Goal: Task Accomplishment & Management: Use online tool/utility

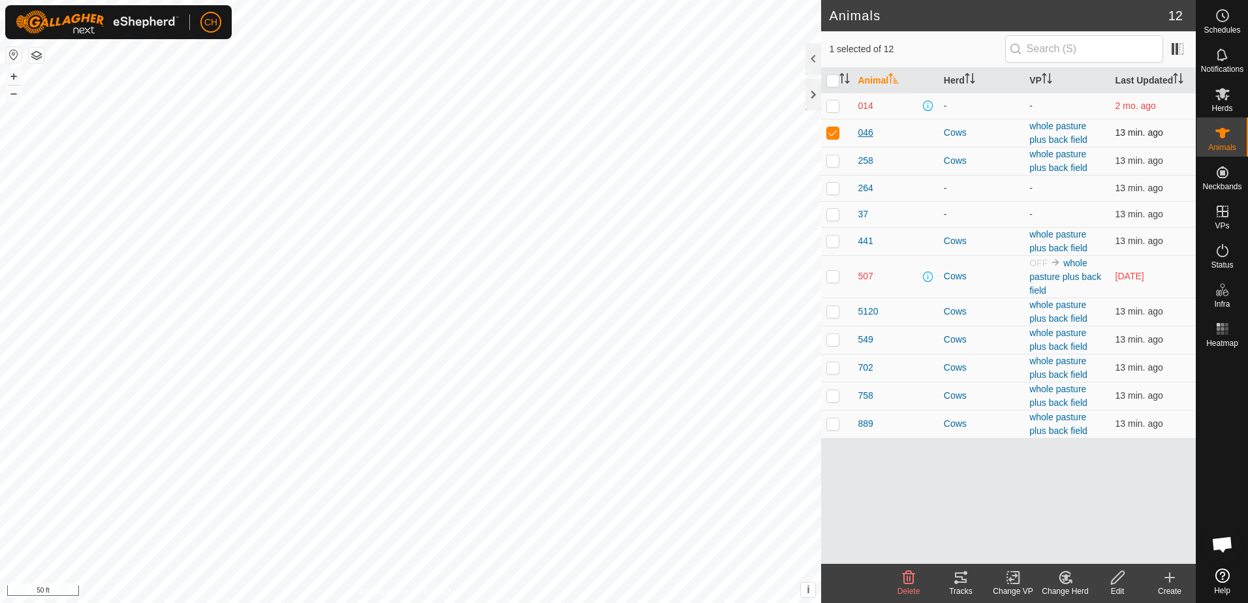
click at [869, 132] on span "046" at bounding box center [865, 133] width 15 height 14
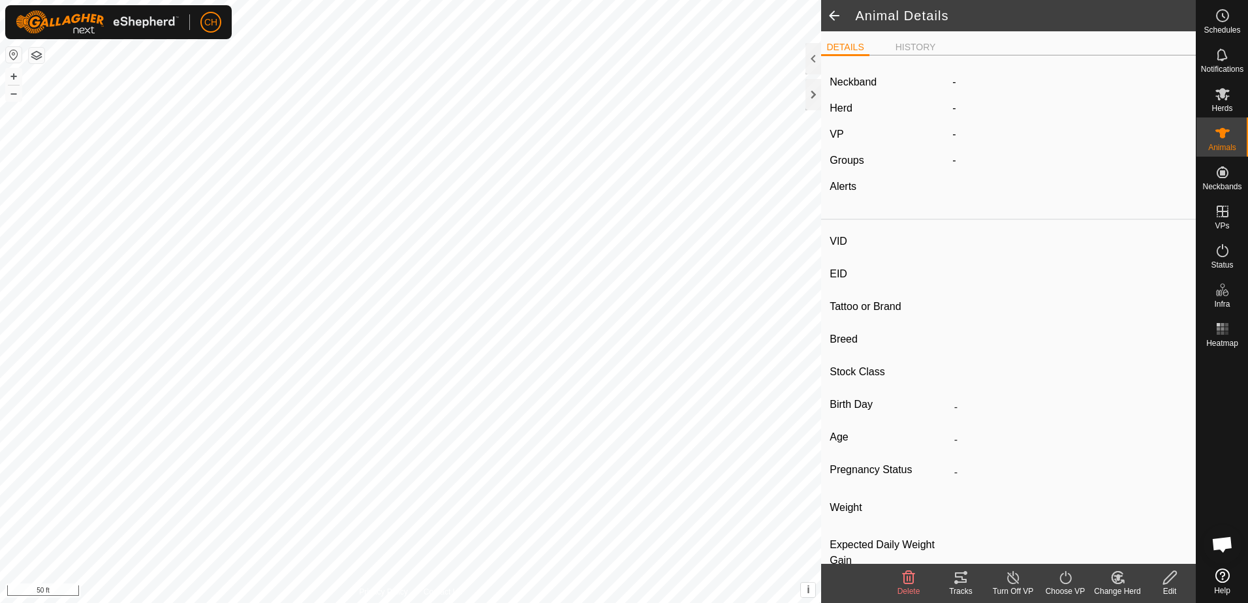
type input "046"
type input "-"
type input "Karen"
type input "-"
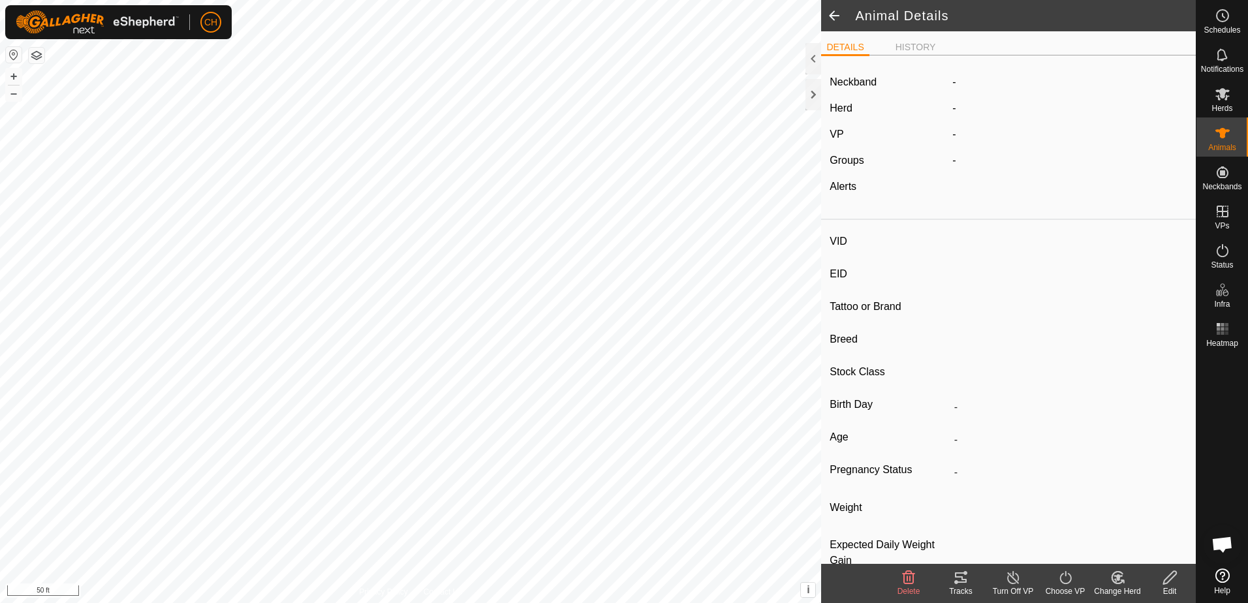
type input "0 kg"
type input "-"
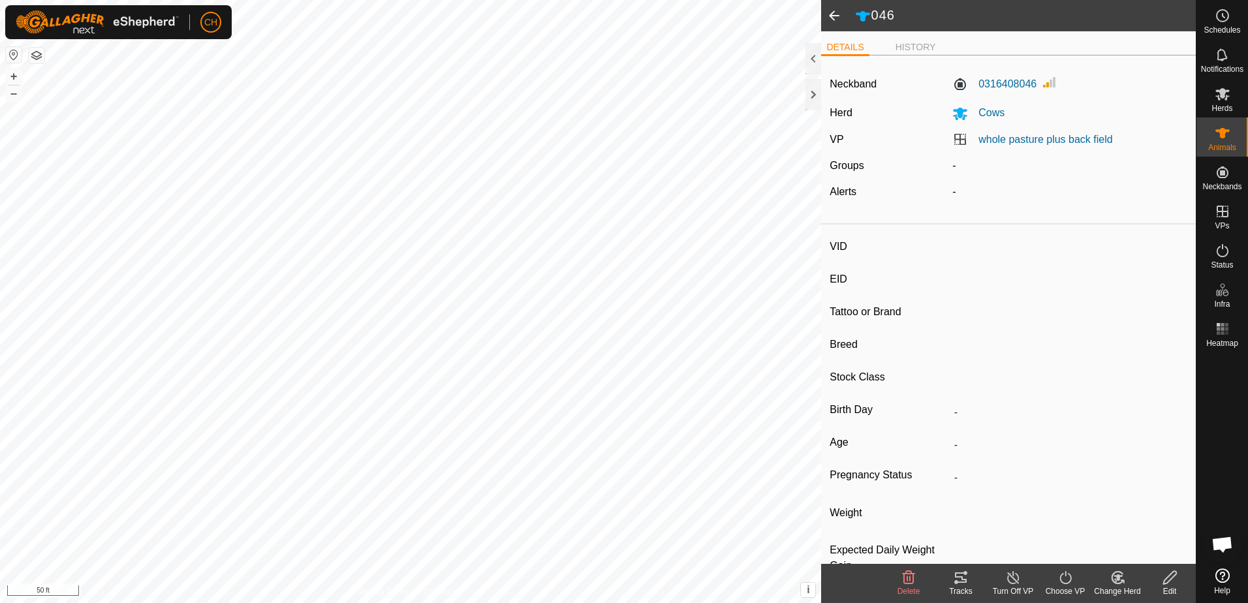
type input "441"
type input "-"
type input "CH short"
type input "-"
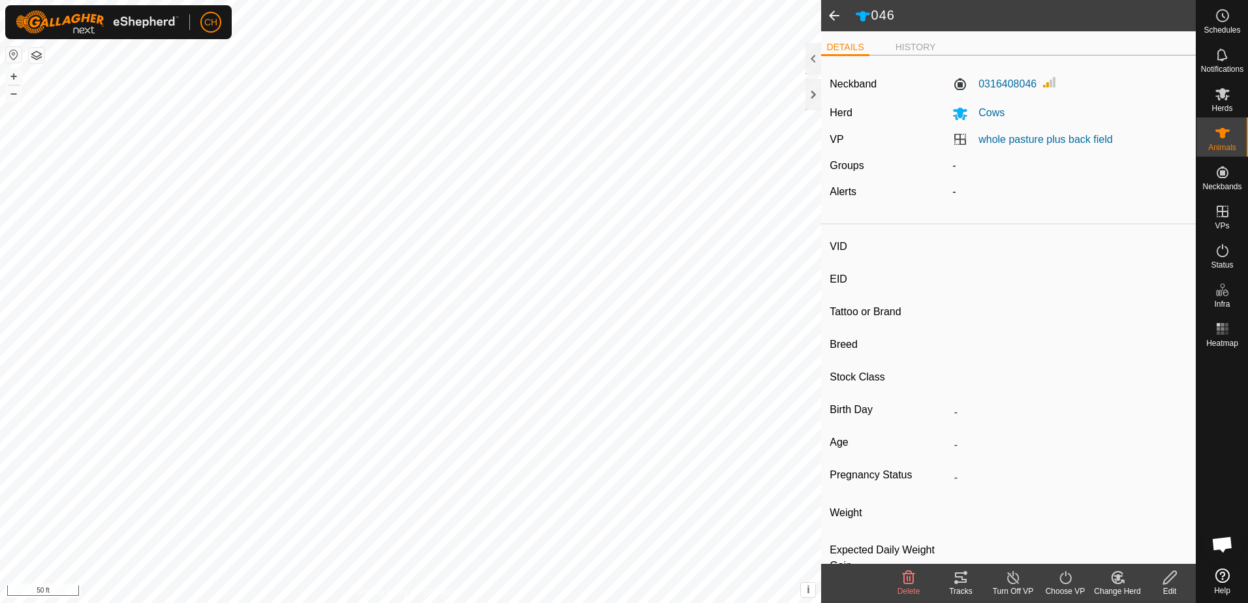
type input "0 kg"
type input "-"
type input "889"
type input "-"
type input "CH tall"
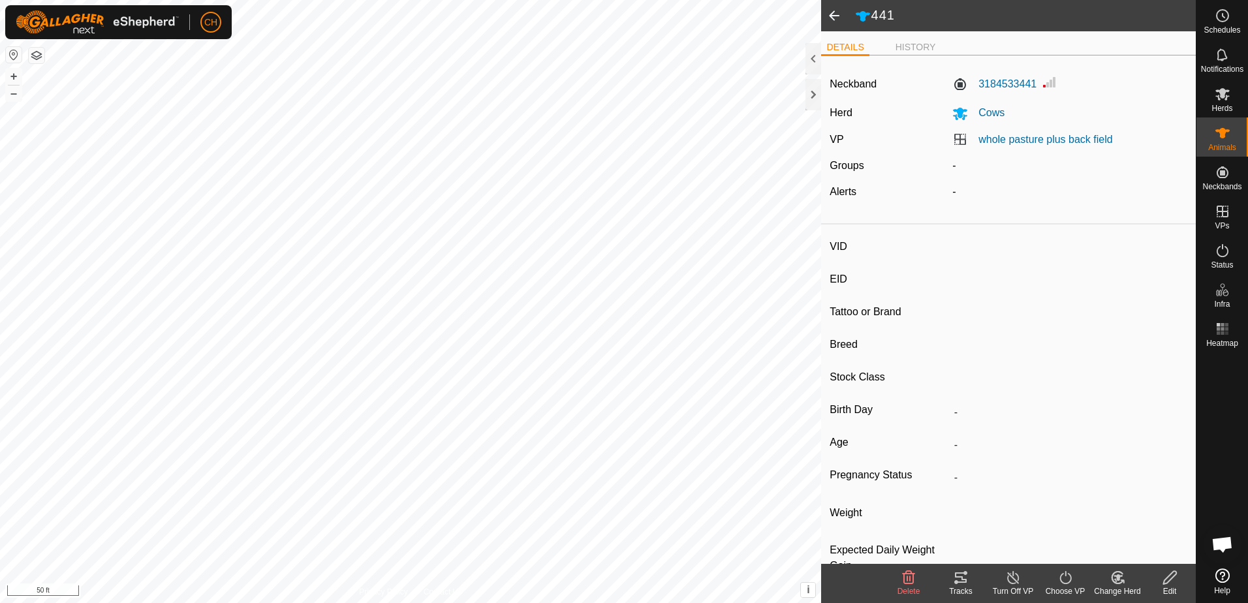
type input "-"
type input "0 kg"
type input "-"
type input "258"
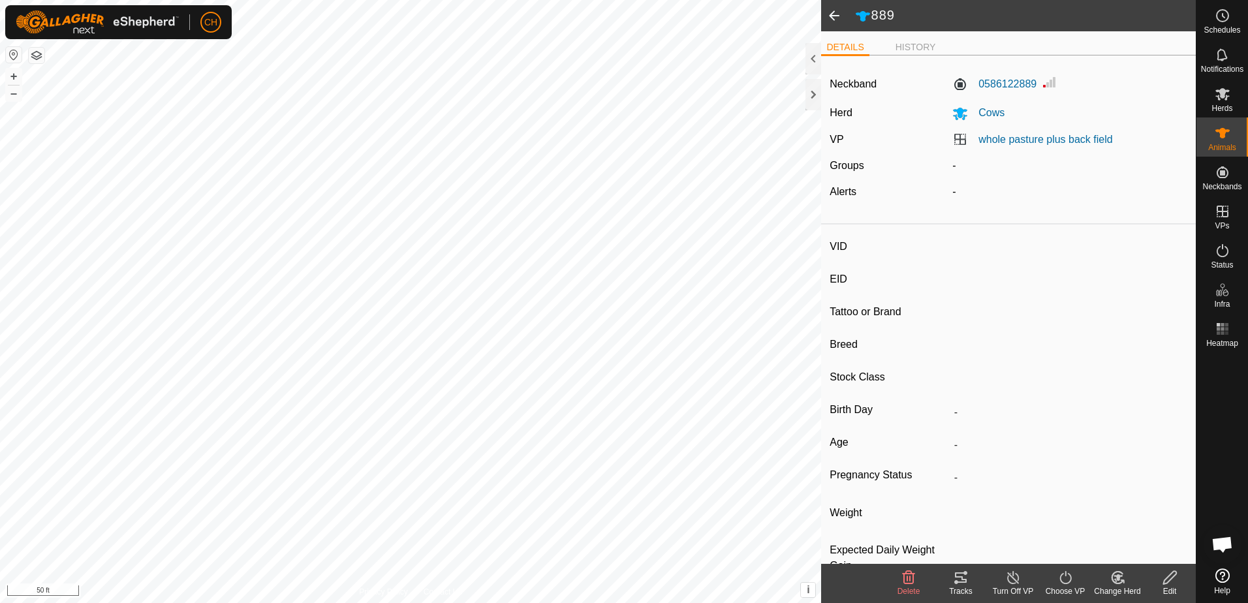
type input "-"
type input "one horn"
type input "-"
type input "0 kg"
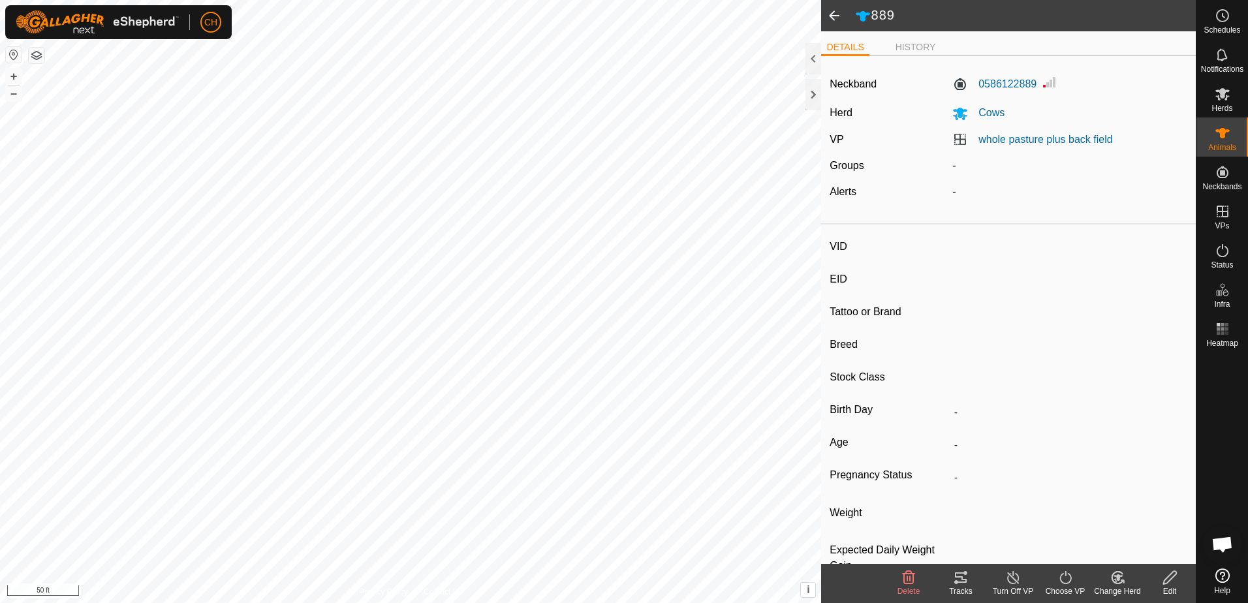
type input "-"
type input "702"
type input "-"
type input "Scar Eye"
type input "-"
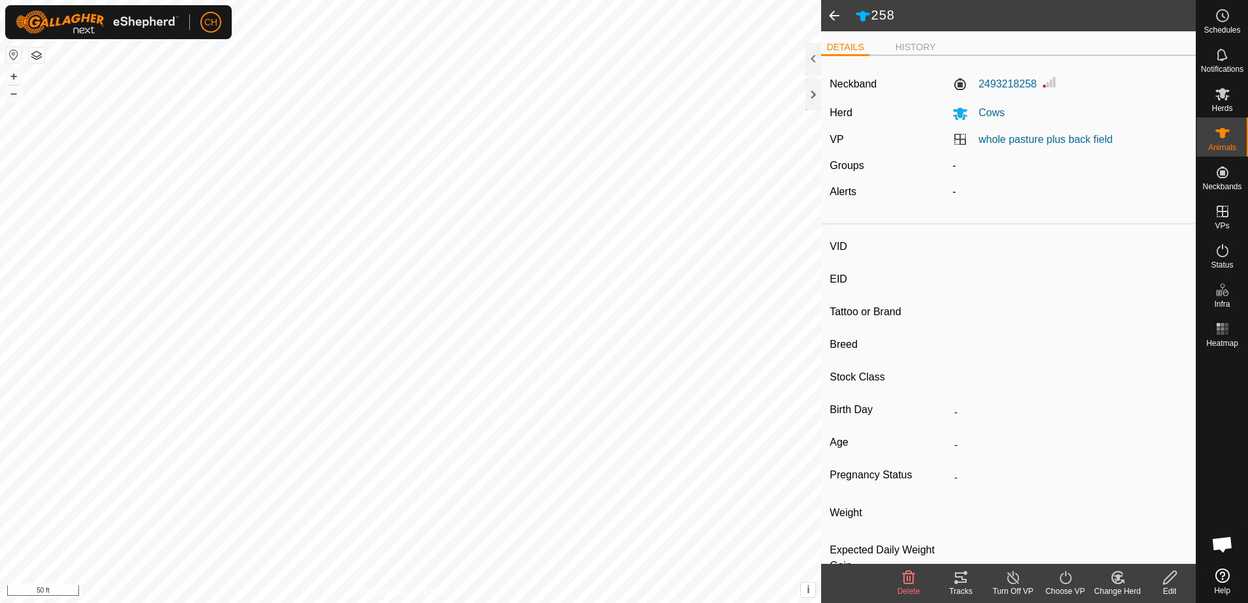
type input "-"
type input "0 kg"
type input "-"
type input "549"
type input "-"
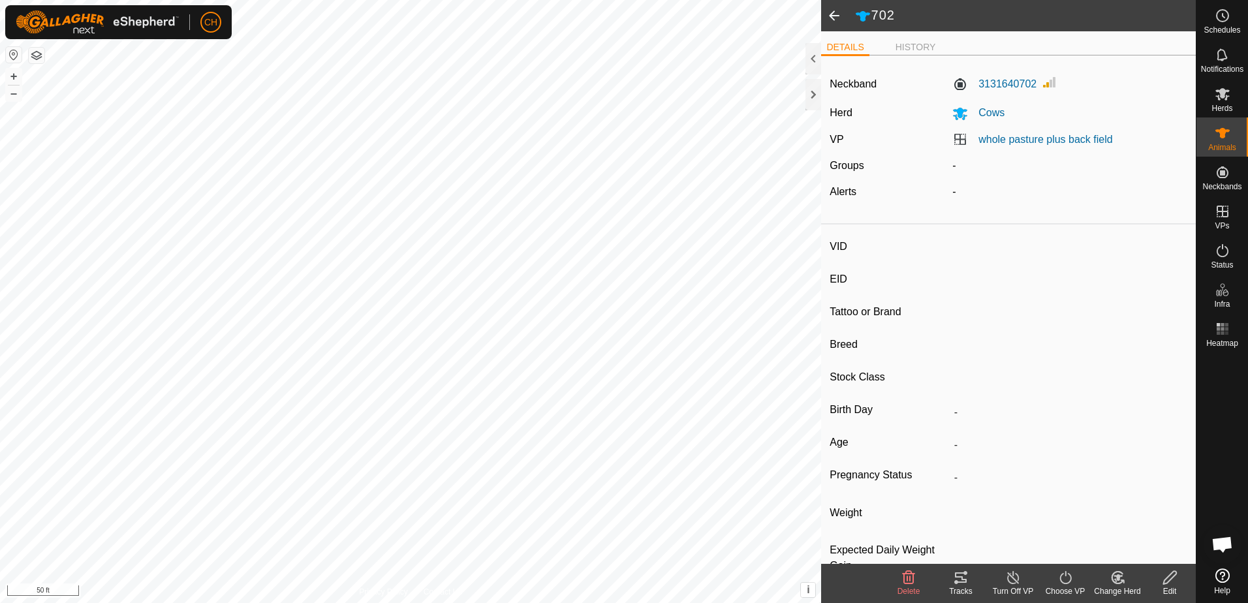
type input "Miley"
type input "-"
type input "0 kg"
type input "-"
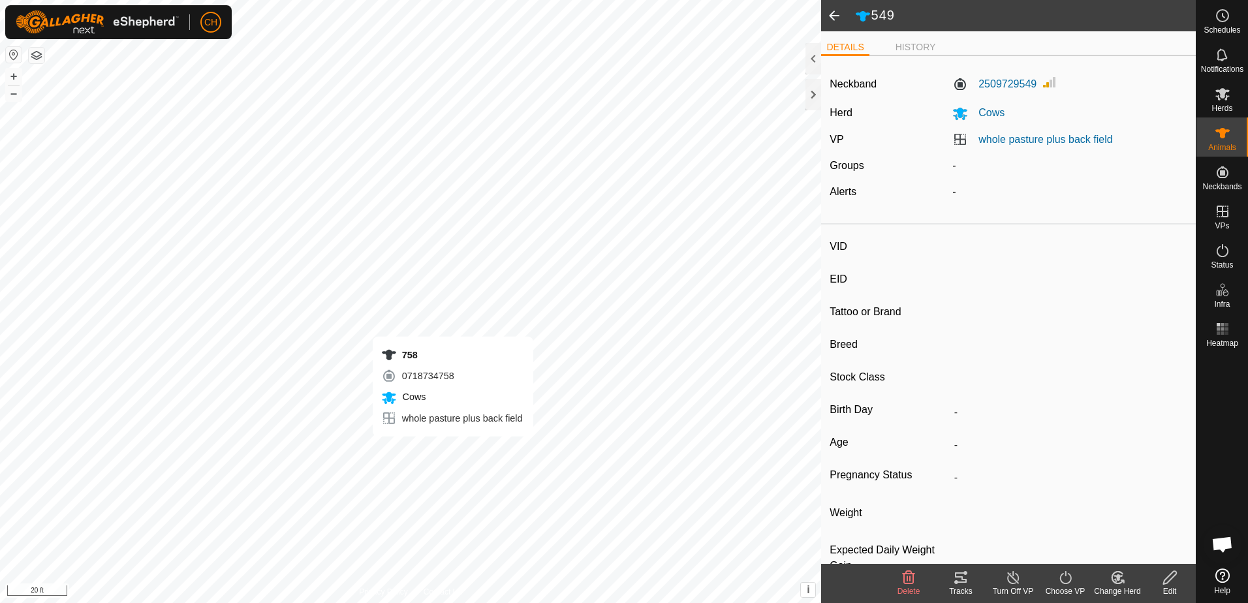
type input "758"
type input "-"
type input "Orange Cow"
type input "-"
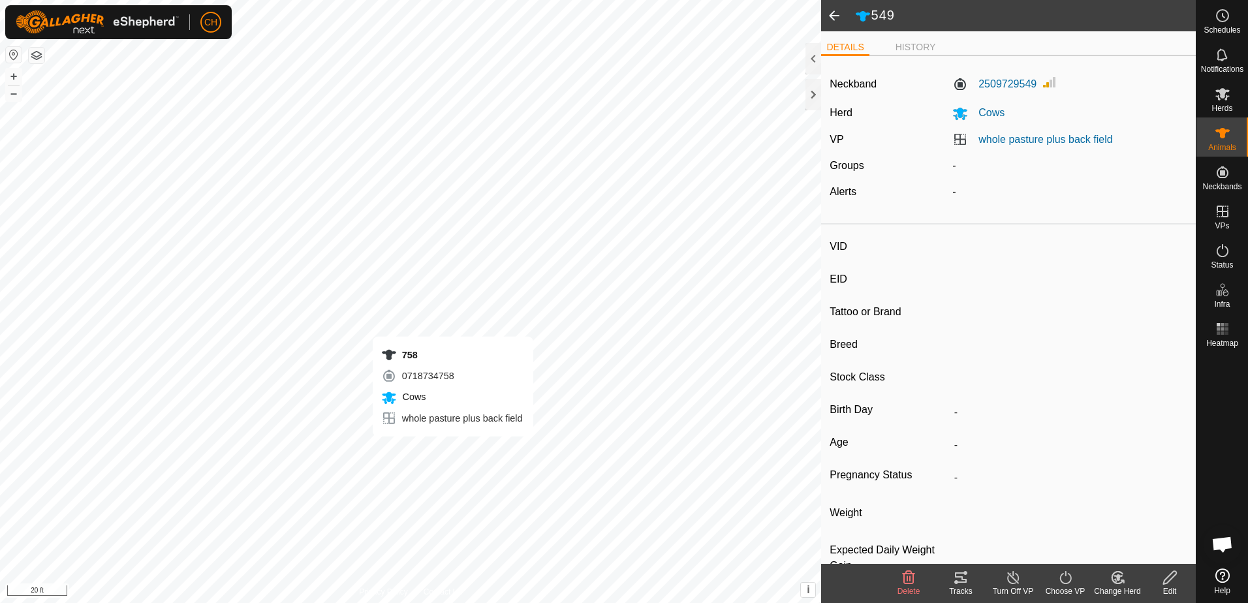
type input "0 kg"
type input "-"
click at [960, 582] on icon at bounding box center [961, 578] width 12 height 10
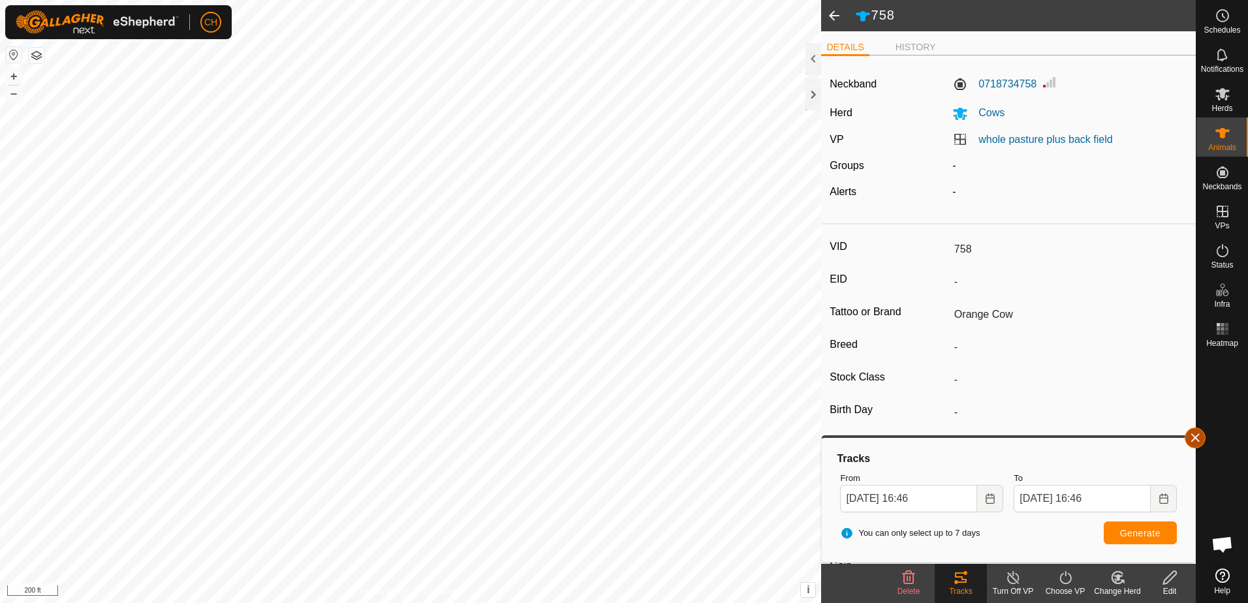
click at [1196, 440] on button "button" at bounding box center [1195, 438] width 21 height 21
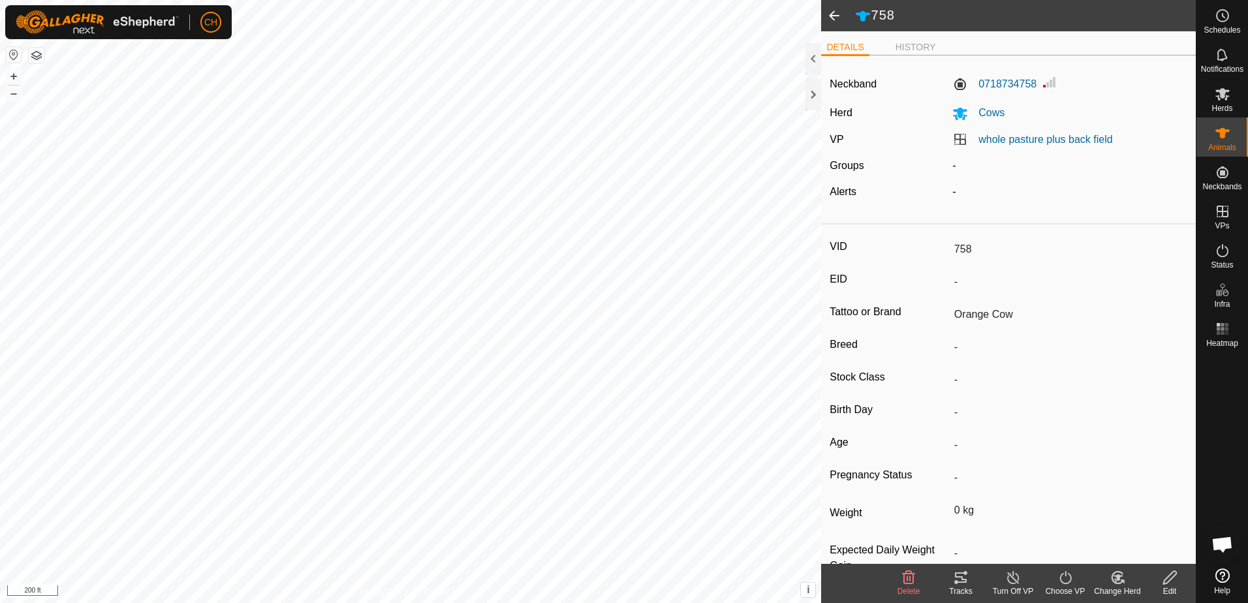
click at [837, 14] on span at bounding box center [834, 15] width 26 height 31
type input "549"
type input "-"
type input "Miley"
type input "-"
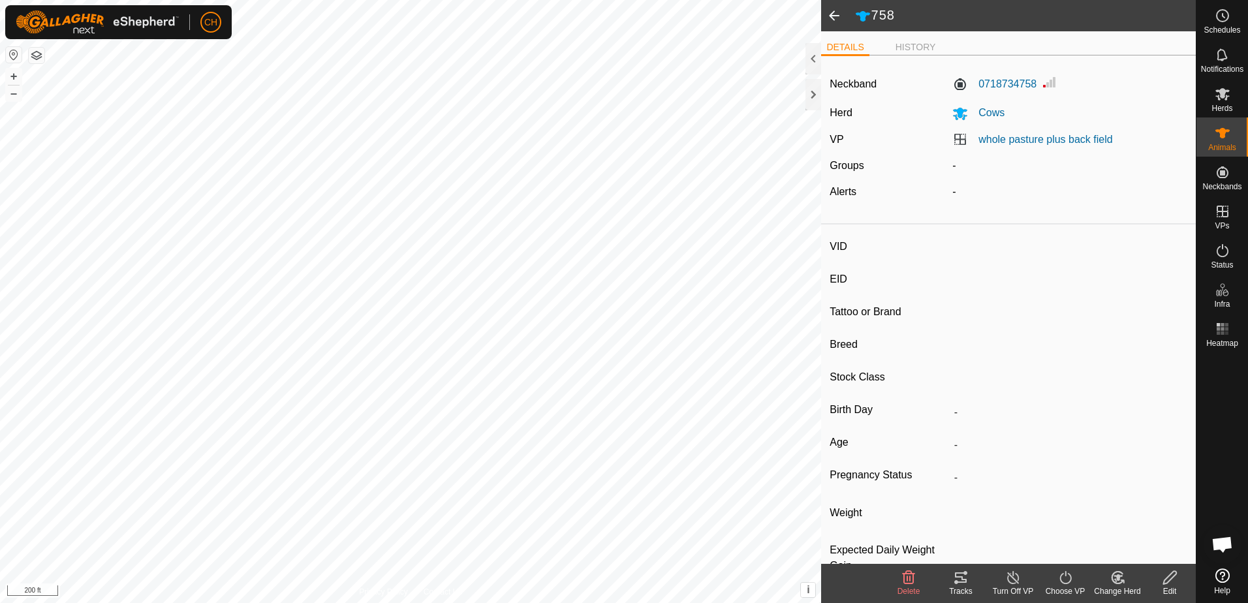
type input "-"
type input "0 kg"
type input "-"
click at [833, 10] on span at bounding box center [834, 15] width 26 height 31
type input "702"
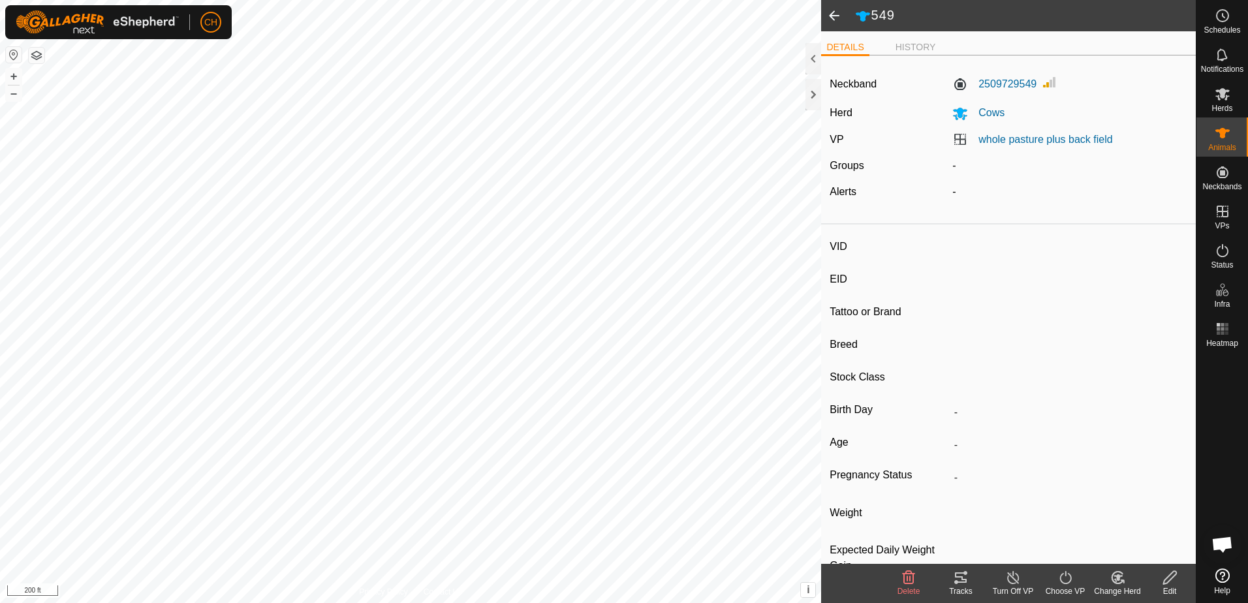
type input "-"
type input "Scar Eye"
type input "-"
type input "0 kg"
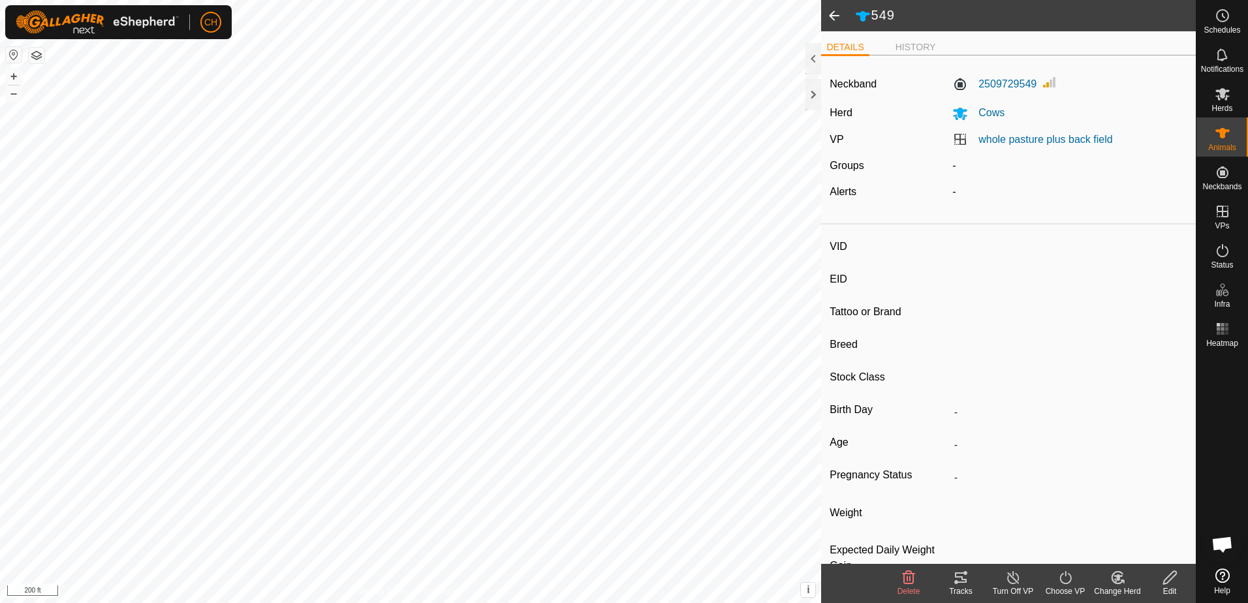
type input "-"
click at [833, 17] on span at bounding box center [834, 15] width 26 height 31
type input "258"
type input "-"
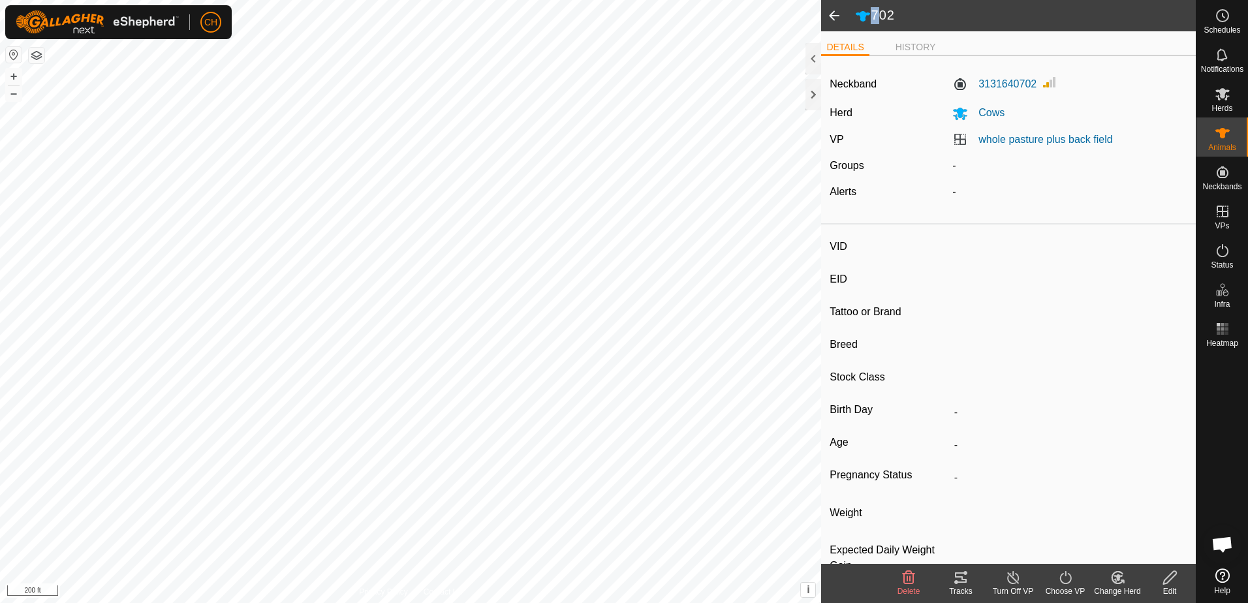
type input "one horn"
type input "-"
type input "0 kg"
type input "-"
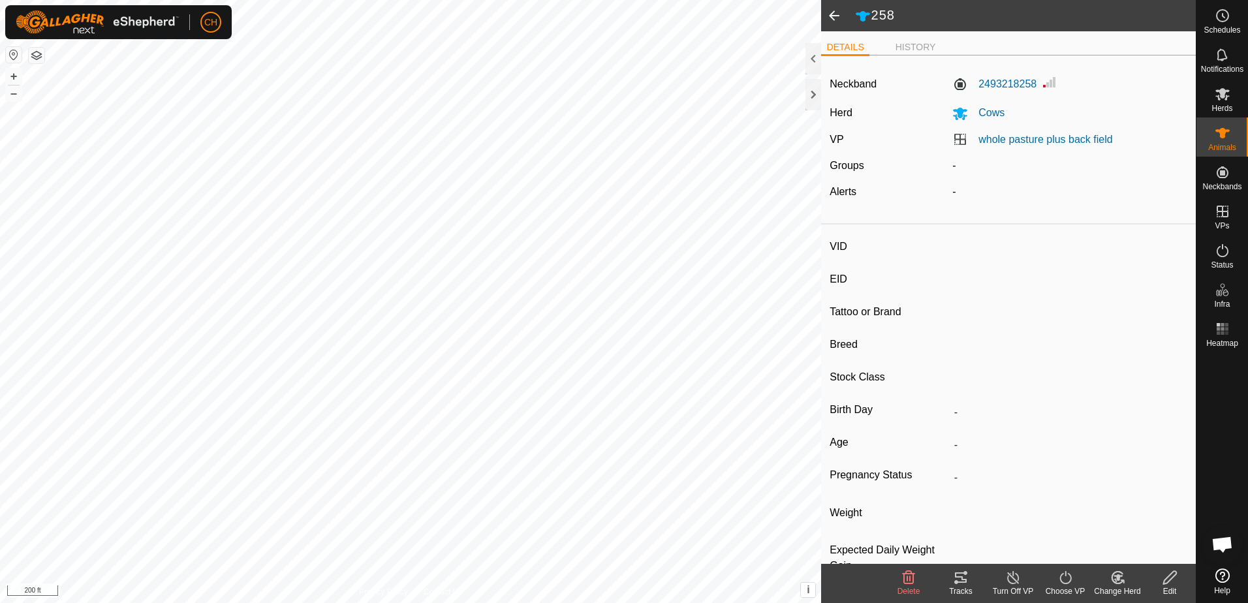
click at [833, 17] on span at bounding box center [834, 15] width 26 height 31
type input "889"
type input "-"
type input "CH tall"
type input "-"
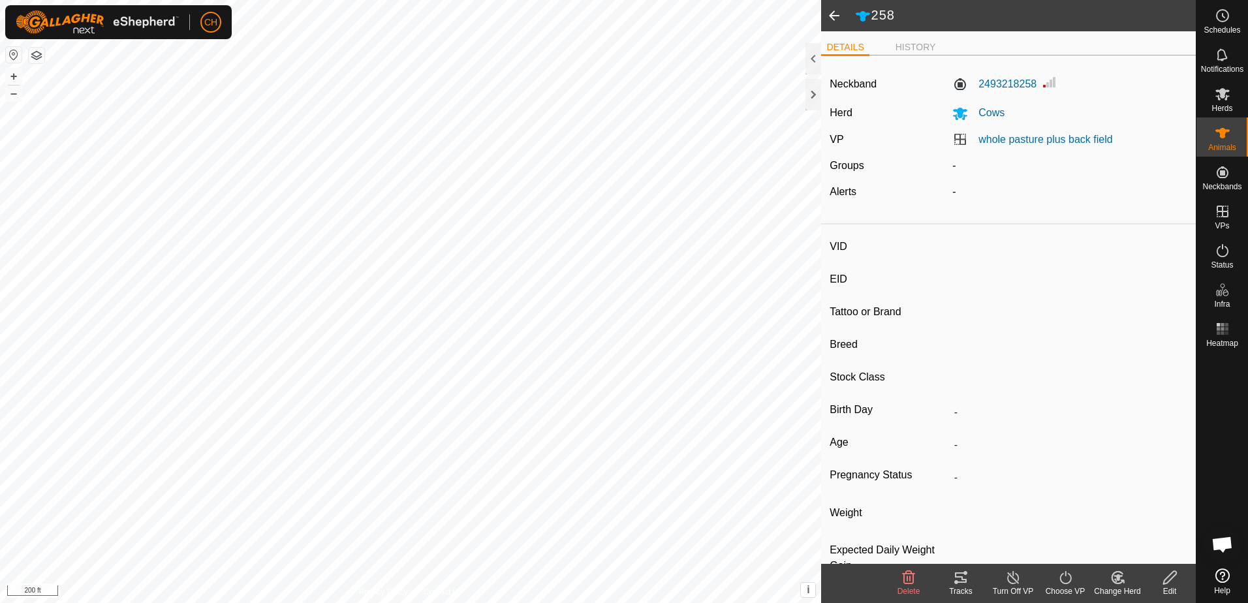
type input "-"
type input "0 kg"
type input "-"
click at [833, 17] on span at bounding box center [834, 15] width 26 height 31
type input "441"
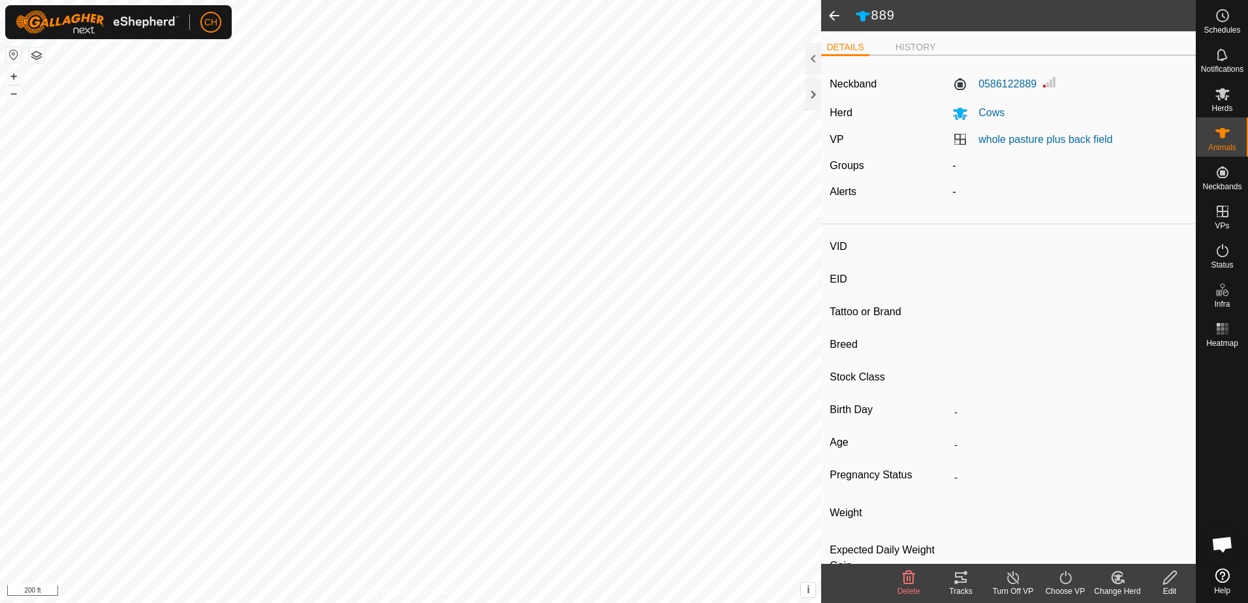
type input "-"
type input "CH short"
type input "-"
type input "0 kg"
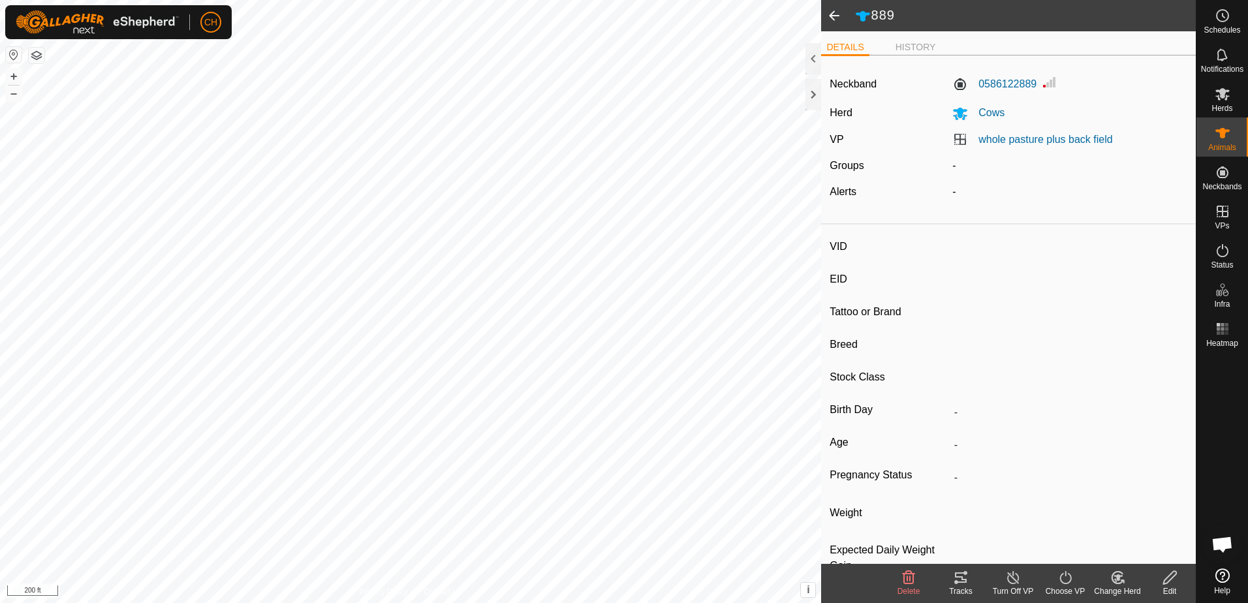
type input "-"
click at [833, 17] on span at bounding box center [834, 15] width 26 height 31
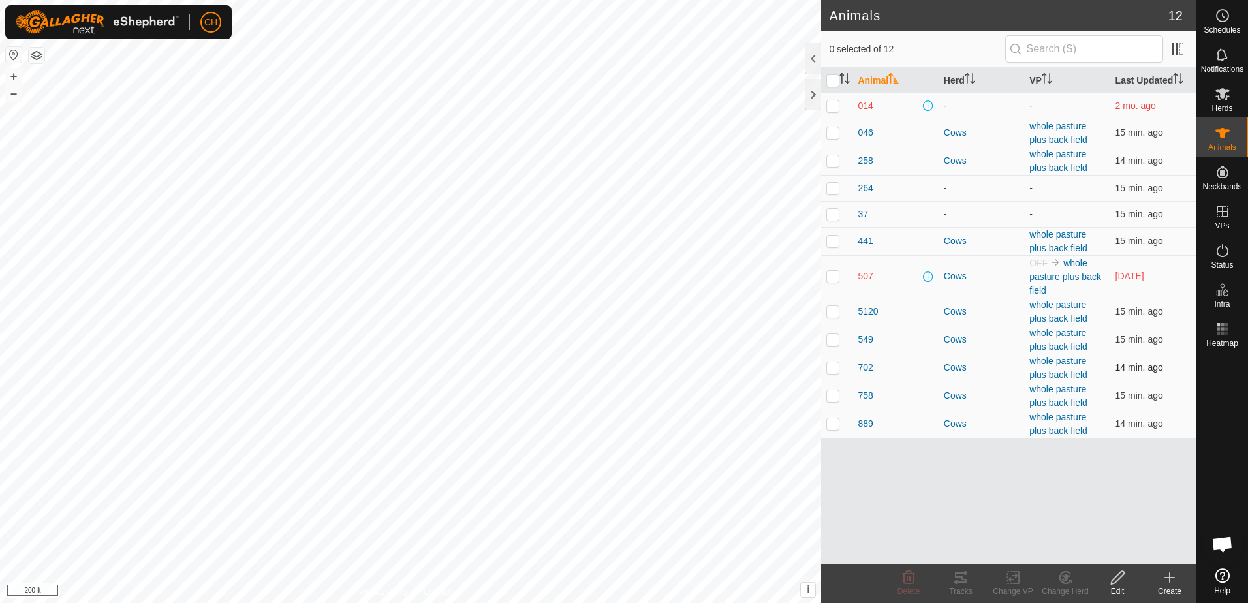
click at [834, 368] on p-checkbox at bounding box center [833, 367] width 13 height 10
checkbox input "true"
click at [963, 580] on icon at bounding box center [961, 578] width 12 height 10
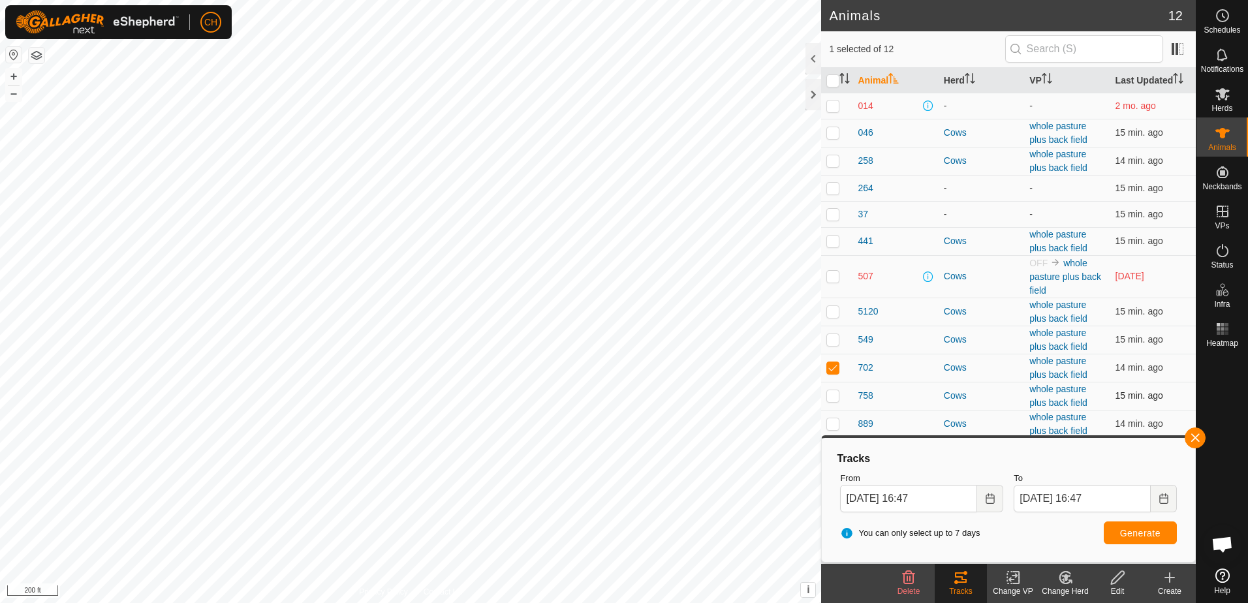
click at [834, 394] on p-checkbox at bounding box center [833, 395] width 13 height 10
checkbox input "true"
click at [1131, 533] on span "Generate" at bounding box center [1140, 533] width 40 height 10
